Goal: Transaction & Acquisition: Purchase product/service

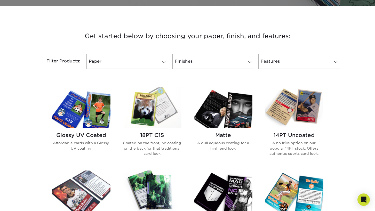
scroll to position [173, 0]
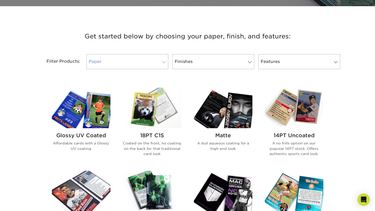
click at [159, 63] on link "Paper" at bounding box center [127, 61] width 82 height 15
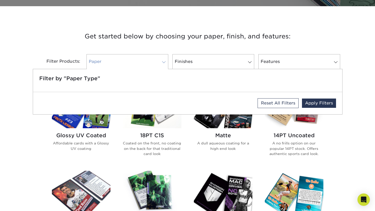
click at [159, 63] on link "Paper" at bounding box center [127, 61] width 82 height 15
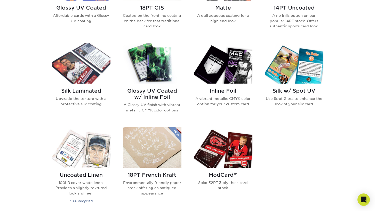
scroll to position [302, 0]
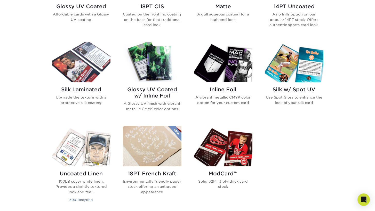
click at [157, 71] on img at bounding box center [152, 62] width 59 height 41
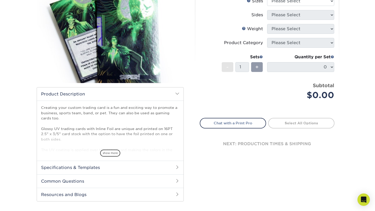
scroll to position [71, 0]
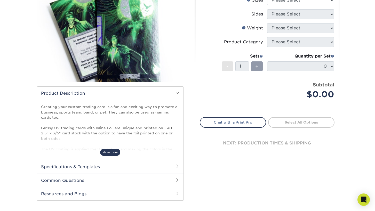
click at [114, 151] on span "show more" at bounding box center [110, 152] width 20 height 7
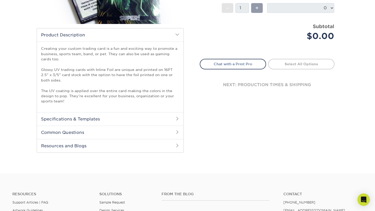
scroll to position [129, 0]
click at [111, 118] on h2 "Specifications & Templates" at bounding box center [110, 118] width 147 height 13
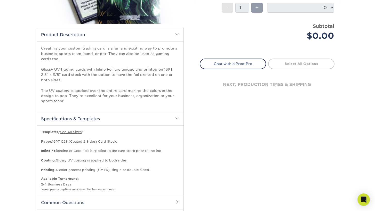
click at [111, 118] on h2 "Specifications & Templates" at bounding box center [110, 118] width 147 height 13
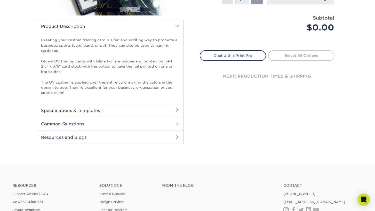
scroll to position [139, 0]
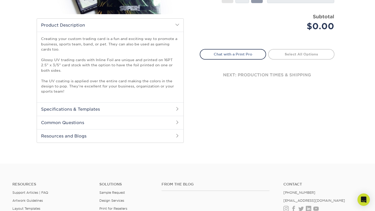
click at [110, 121] on h2 "Common Questions" at bounding box center [110, 122] width 147 height 13
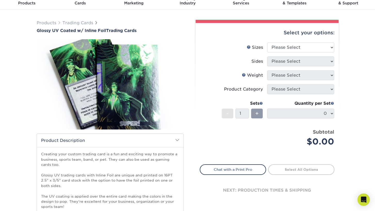
scroll to position [4, 0]
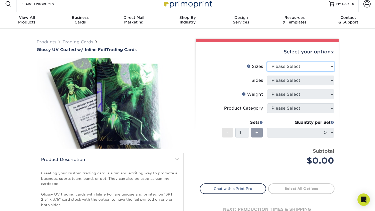
click at [278, 66] on select "Please Select 2.5" x 3.5"" at bounding box center [300, 67] width 67 height 10
select select "2.50x3.50"
click at [267, 62] on select "Please Select 2.5" x 3.5"" at bounding box center [300, 67] width 67 height 10
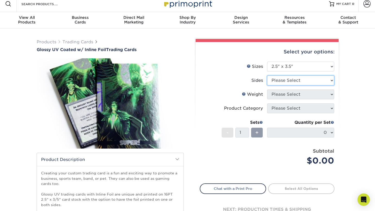
click at [284, 78] on select "Please Select Print Both Sides - Foil Back Only Print Both Sides - Foil Both Si…" at bounding box center [300, 81] width 67 height 10
select select "e9e9dfb3-fba1-4d60-972c-fd9ca5904d33"
click at [267, 76] on select "Please Select Print Both Sides - Foil Back Only Print Both Sides - Foil Both Si…" at bounding box center [300, 81] width 67 height 10
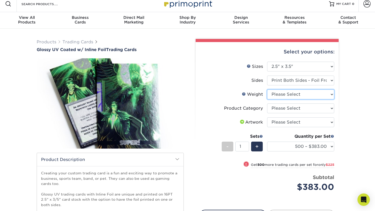
click at [279, 94] on select "Please Select 16PT" at bounding box center [300, 95] width 67 height 10
select select "16PT"
click at [267, 90] on select "Please Select 16PT" at bounding box center [300, 95] width 67 height 10
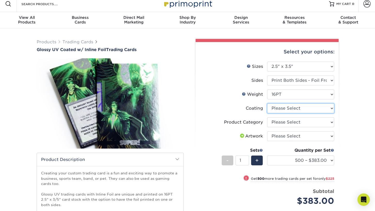
click at [280, 110] on select at bounding box center [300, 108] width 67 height 10
click at [267, 103] on select at bounding box center [300, 108] width 67 height 10
click at [281, 121] on select "Please Select Trading Cards" at bounding box center [300, 122] width 67 height 10
select select "c2f9bce9-36c2-409d-b101-c29d9d031e18"
click at [267, 117] on select "Please Select Trading Cards" at bounding box center [300, 122] width 67 height 10
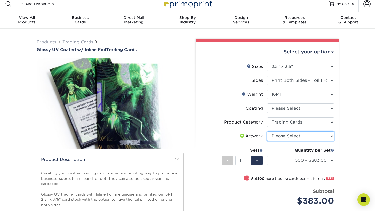
click at [281, 137] on select "Please Select I will upload files I need a design - $100" at bounding box center [300, 136] width 67 height 10
select select "upload"
click at [267, 131] on select "Please Select I will upload files I need a design - $100" at bounding box center [300, 136] width 67 height 10
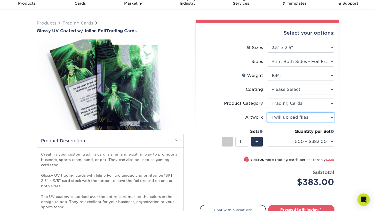
scroll to position [26, 0]
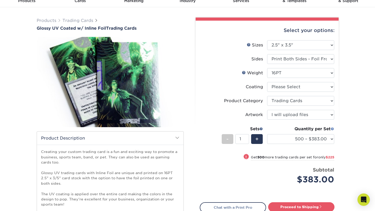
click at [332, 128] on span at bounding box center [332, 129] width 4 height 4
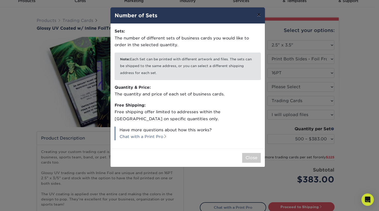
click at [258, 15] on button "×" at bounding box center [259, 14] width 12 height 14
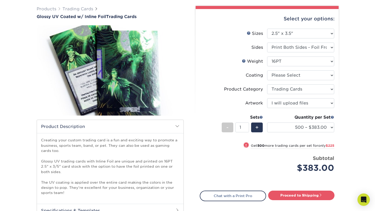
scroll to position [39, 0]
